Goal: Task Accomplishment & Management: Manage account settings

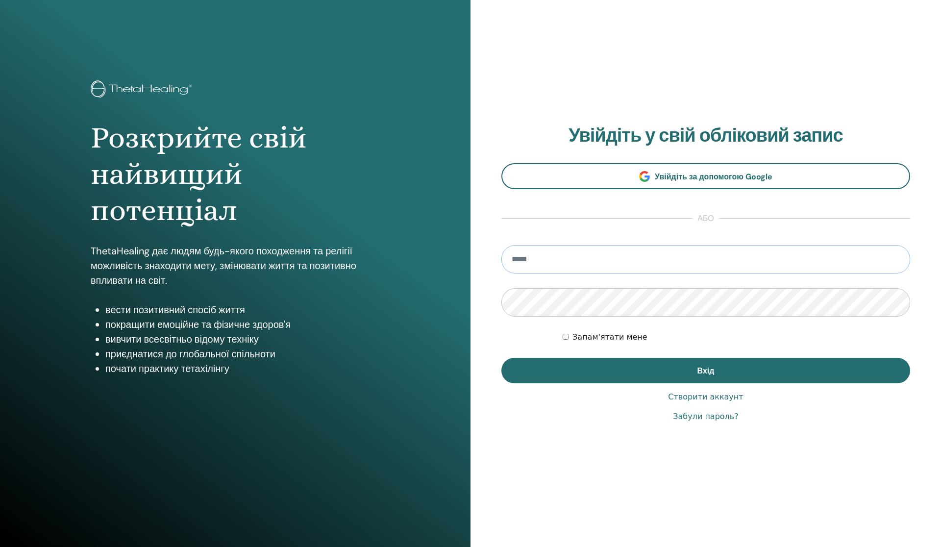
type input "**********"
click at [706, 371] on button "Вхід" at bounding box center [705, 370] width 409 height 25
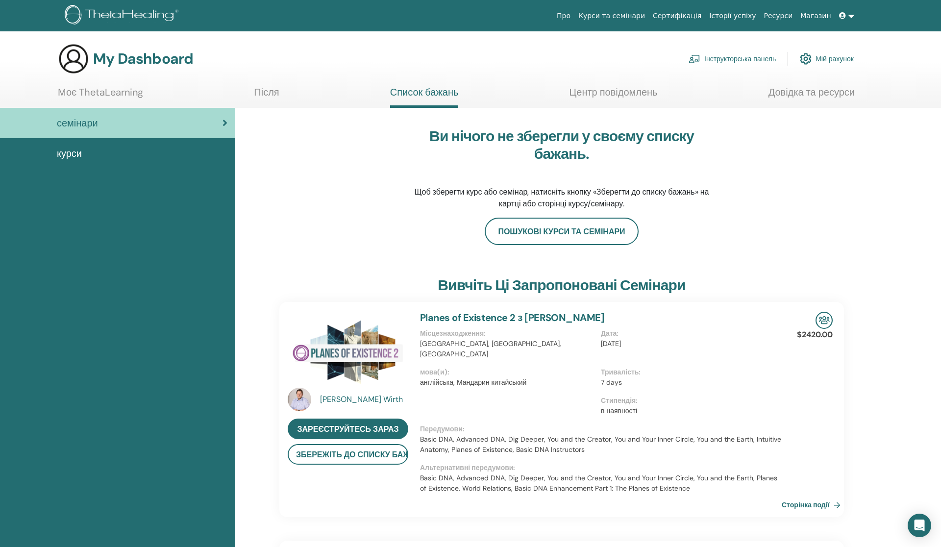
click at [742, 55] on link "Інструкторська панель" at bounding box center [732, 59] width 87 height 22
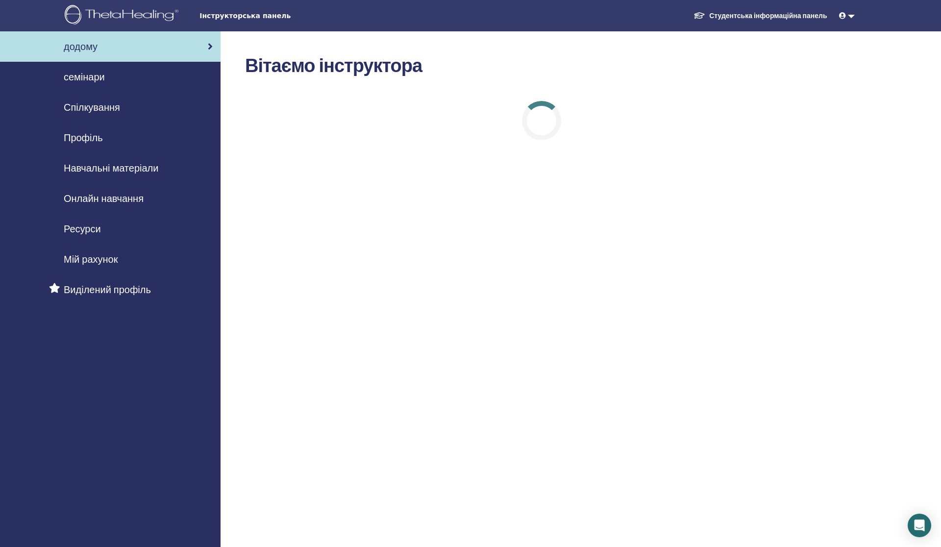
click at [87, 73] on span "семінари" at bounding box center [84, 77] width 41 height 15
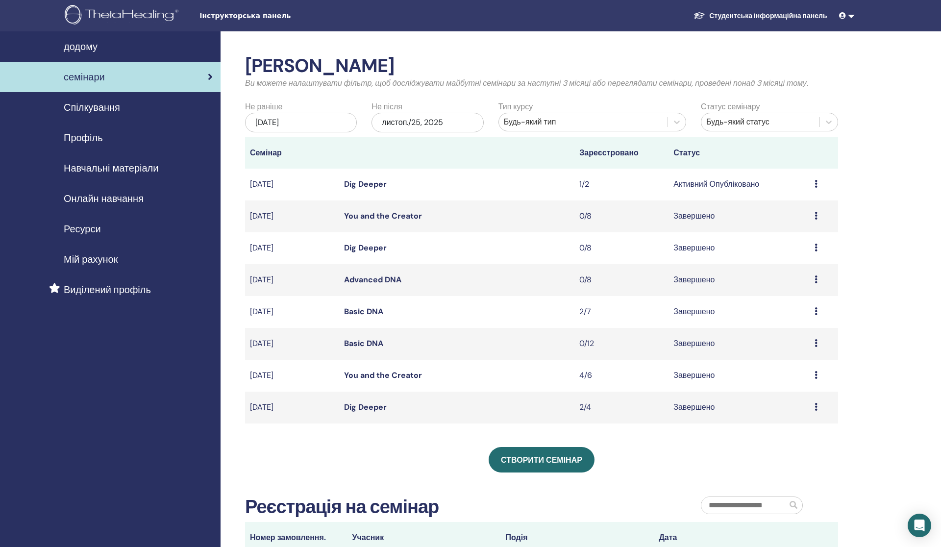
click at [353, 181] on link "Dig Deeper" at bounding box center [365, 184] width 43 height 10
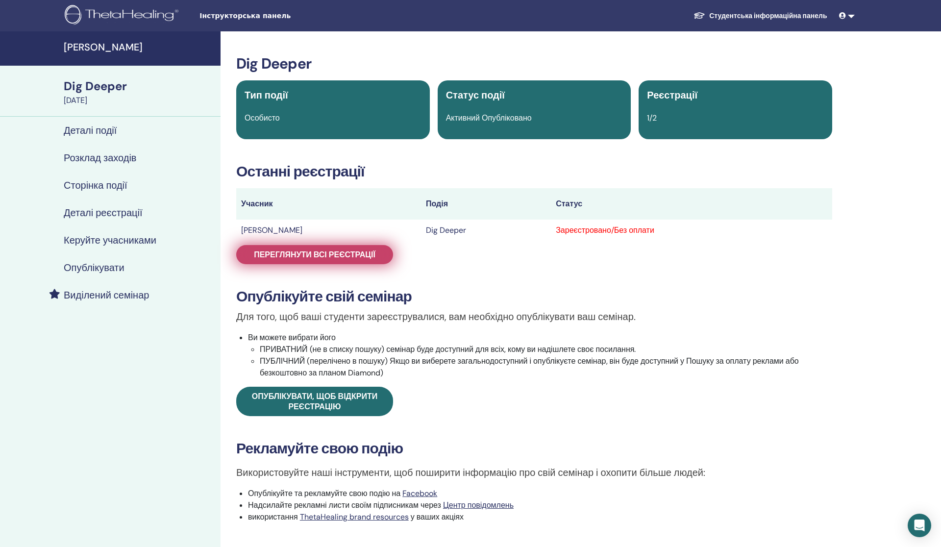
click at [375, 258] on span "Переглянути всі реєстрації" at bounding box center [315, 254] width 122 height 10
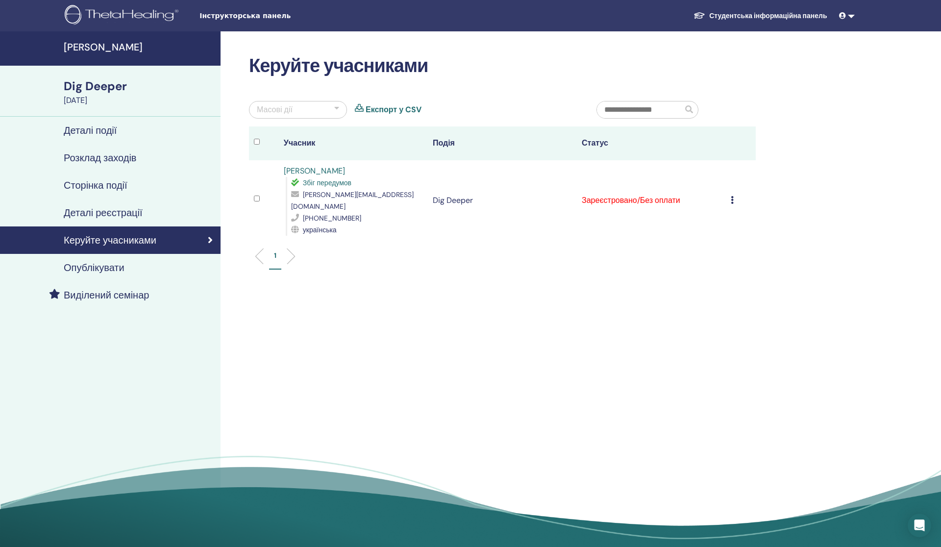
click at [732, 196] on icon at bounding box center [732, 200] width 3 height 8
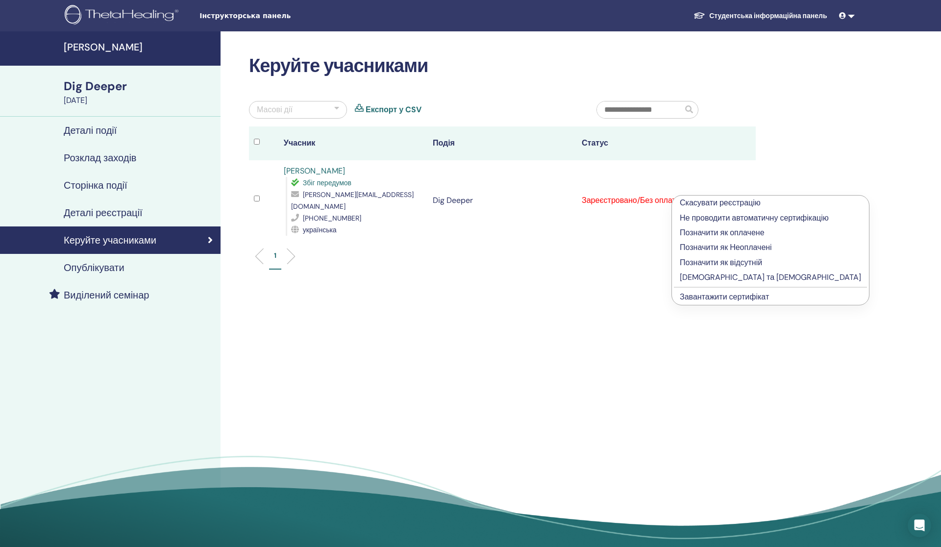
click at [738, 232] on p "Позначити як оплачене" at bounding box center [770, 233] width 181 height 12
